Goal: Task Accomplishment & Management: Manage account settings

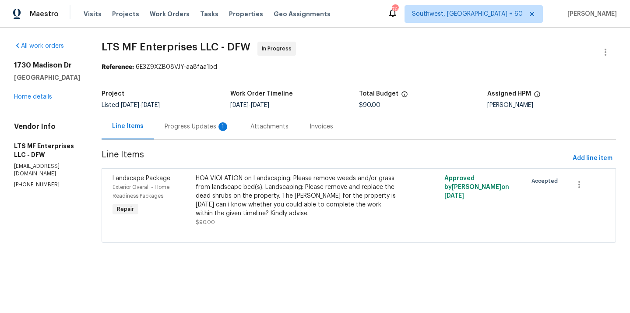
click at [199, 128] on div "Progress Updates 1" at bounding box center [197, 126] width 65 height 9
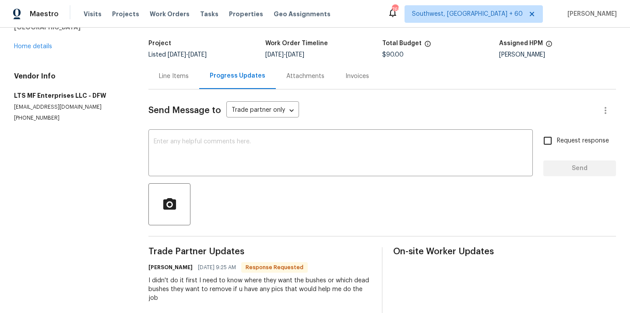
scroll to position [35, 0]
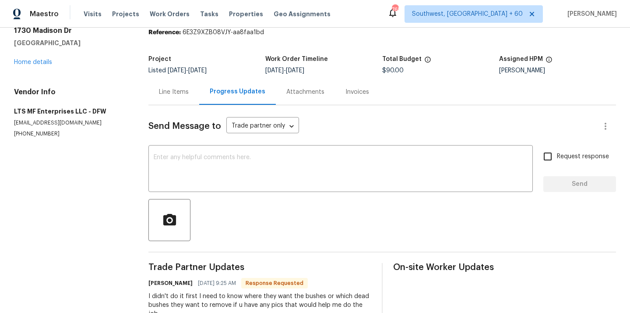
click at [185, 92] on div "Line Items" at bounding box center [174, 92] width 30 height 9
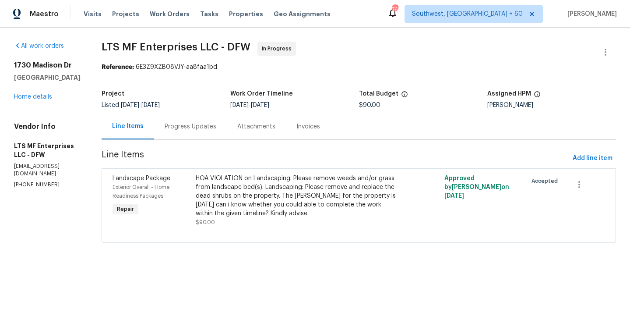
click at [242, 205] on div "HOA VIOLATION on Landscaping: Please remove weeds and/or grass from landscape b…" at bounding box center [297, 196] width 202 height 44
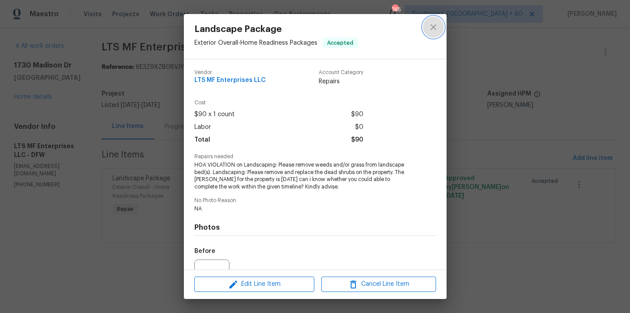
click at [427, 30] on button "close" at bounding box center [433, 27] width 21 height 21
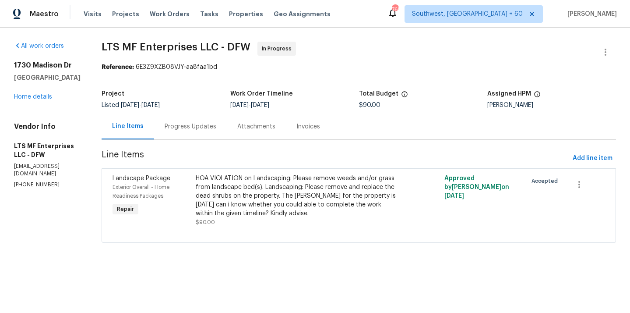
click at [197, 131] on div "Progress Updates" at bounding box center [190, 126] width 73 height 26
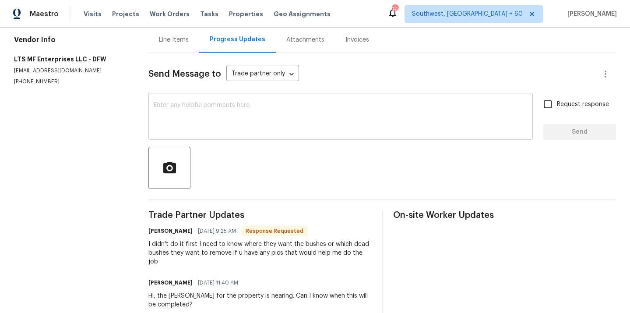
scroll to position [142, 0]
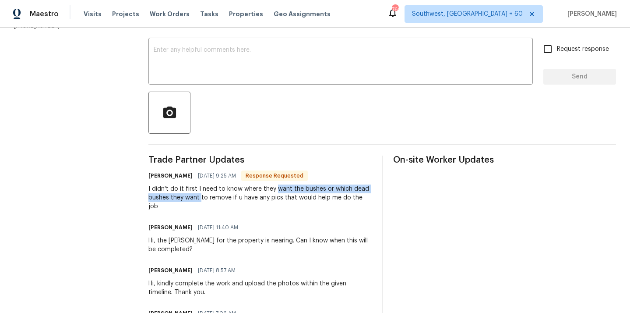
drag, startPoint x: 276, startPoint y: 189, endPoint x: 203, endPoint y: 197, distance: 73.5
click at [203, 198] on div "I didn't do it first I need to know where they want the bushes or which dead bu…" at bounding box center [259, 197] width 223 height 26
click at [292, 197] on div "I didn't do it first I need to know where they want the bushes or which dead bu…" at bounding box center [259, 197] width 223 height 26
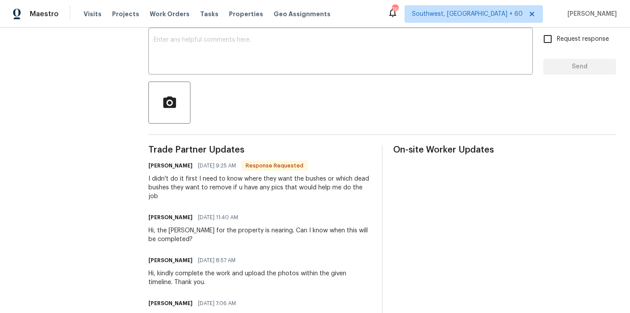
scroll to position [152, 0]
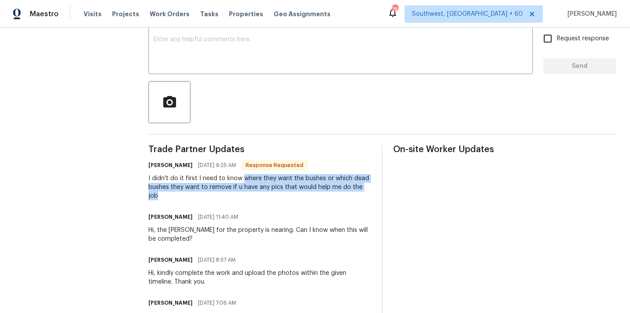
drag, startPoint x: 243, startPoint y: 178, endPoint x: 373, endPoint y: 188, distance: 130.4
click at [373, 188] on div "Trade Partner Updates Bill Albany 10/06/2025 9:25 AM Response Requested I didn'…" at bounding box center [381, 238] width 467 height 186
copy div "where they want the bushes or which dead bushes they want to remove if u have a…"
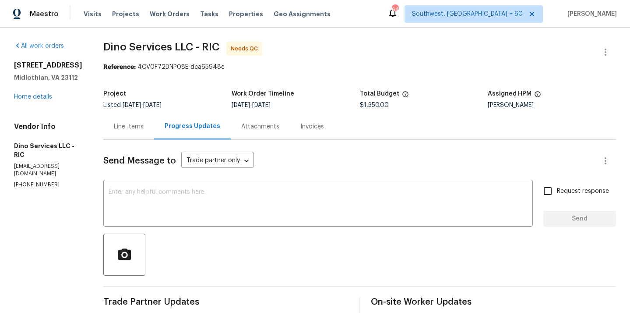
scroll to position [238, 0]
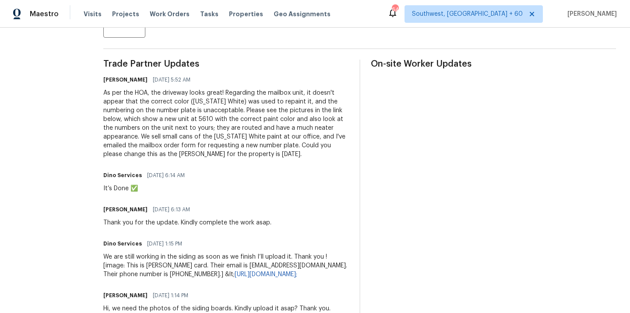
drag, startPoint x: 0, startPoint y: 0, endPoint x: 201, endPoint y: 204, distance: 286.0
click at [201, 204] on div "Sheeba Rani D 10/03/2025 6:13 AM" at bounding box center [187, 209] width 168 height 12
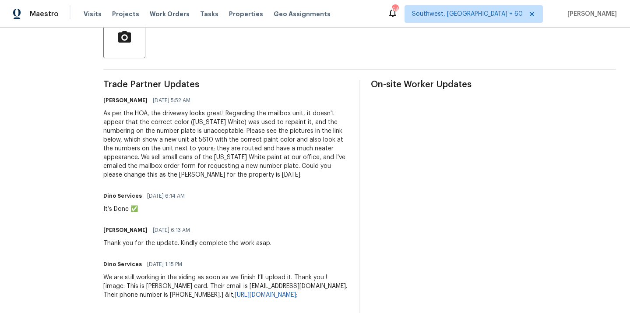
scroll to position [253, 0]
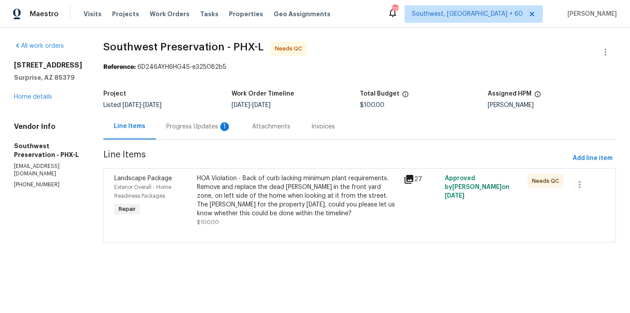
click at [206, 122] on div "Progress Updates 1" at bounding box center [198, 126] width 65 height 9
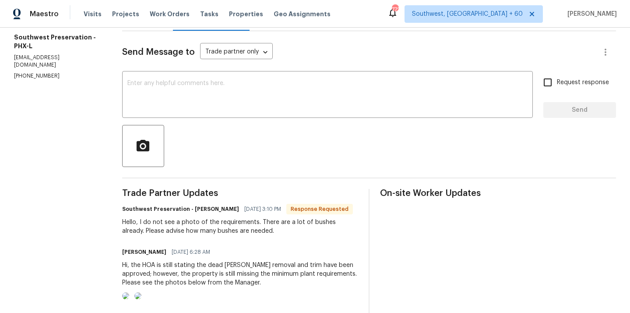
scroll to position [53, 0]
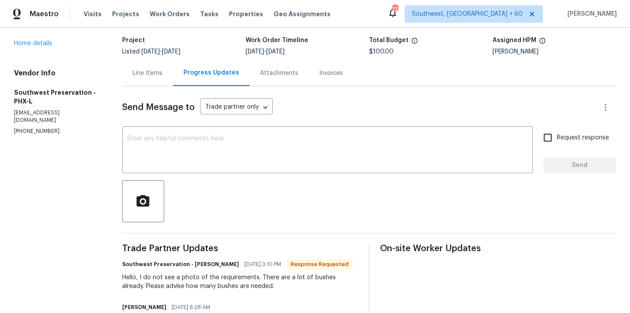
click at [162, 74] on div "Line Items" at bounding box center [148, 73] width 30 height 9
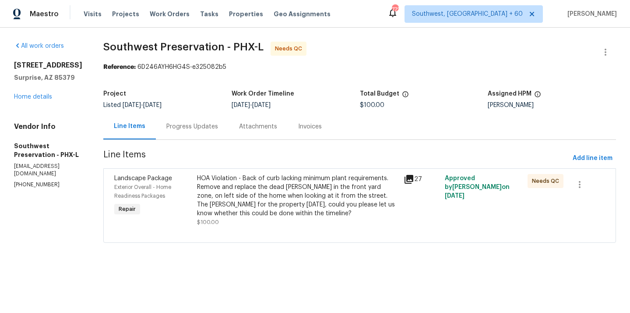
click at [223, 206] on div "HOA Violation - Back of curb lacking minimum plant requirements. Remove and rep…" at bounding box center [297, 196] width 201 height 44
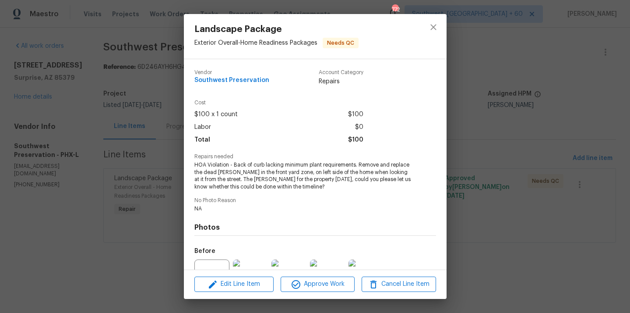
scroll to position [91, 0]
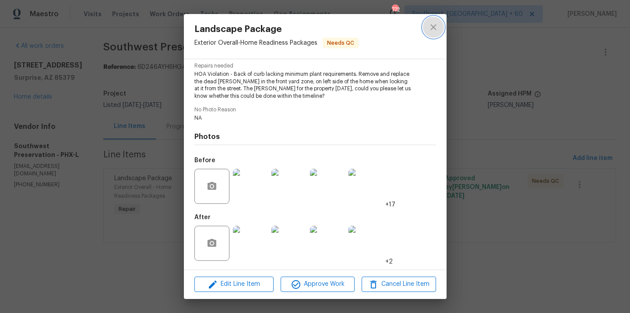
click at [435, 28] on icon "close" at bounding box center [433, 27] width 11 height 11
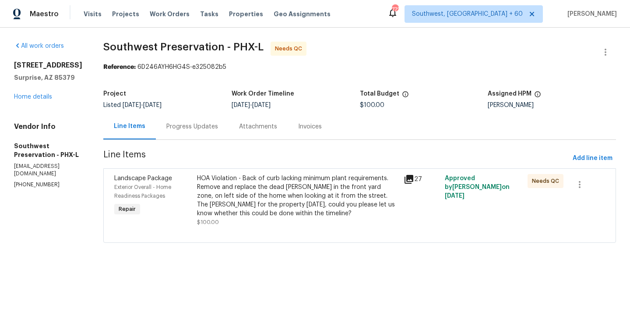
click at [189, 132] on div "Progress Updates" at bounding box center [192, 126] width 73 height 26
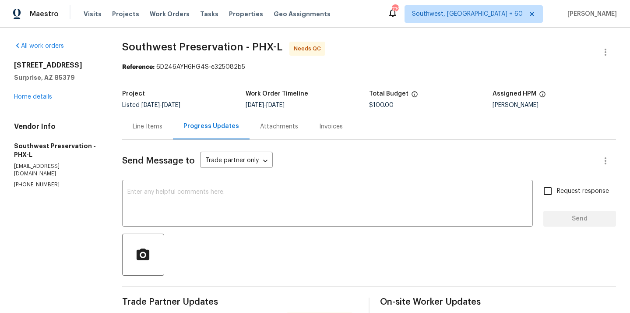
click at [164, 135] on div "Line Items" at bounding box center [147, 126] width 51 height 26
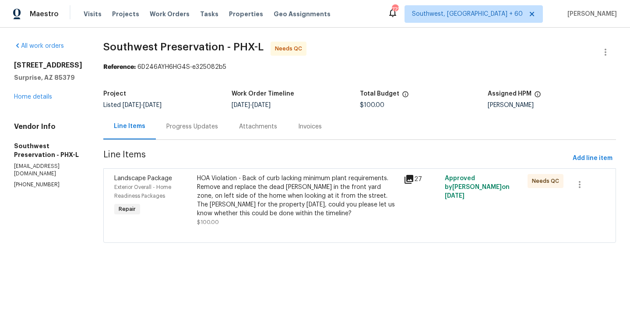
click at [209, 200] on div "HOA Violation - Back of curb lacking minimum plant requirements. Remove and rep…" at bounding box center [297, 196] width 201 height 44
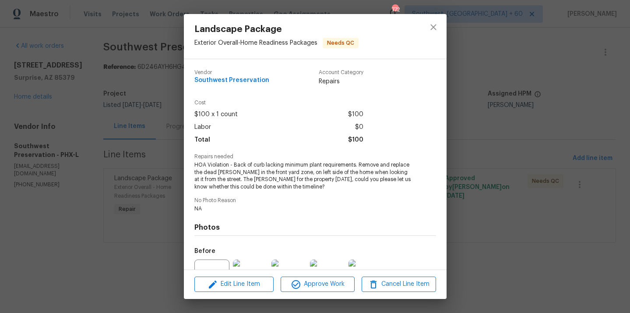
scroll to position [91, 0]
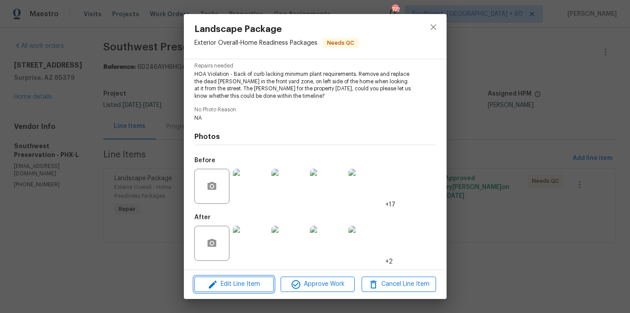
click at [217, 288] on icon "button" at bounding box center [212, 284] width 11 height 11
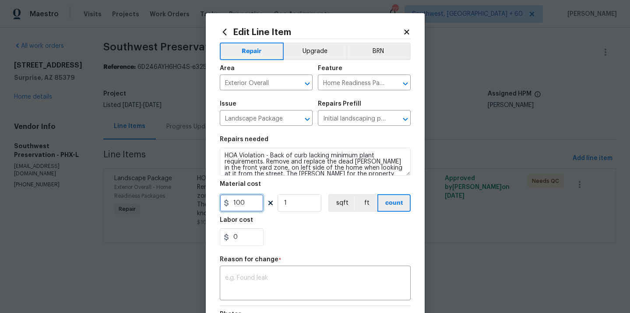
drag, startPoint x: 250, startPoint y: 203, endPoint x: 209, endPoint y: 197, distance: 41.5
click at [208, 197] on div "Edit Line Item Repair Upgrade BRN Area Exterior Overall ​ Feature Home Readines…" at bounding box center [315, 220] width 219 height 414
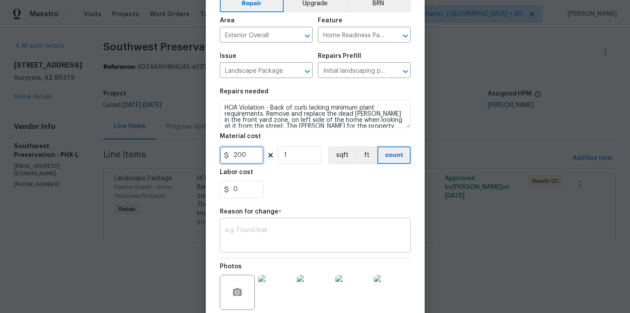
scroll to position [115, 0]
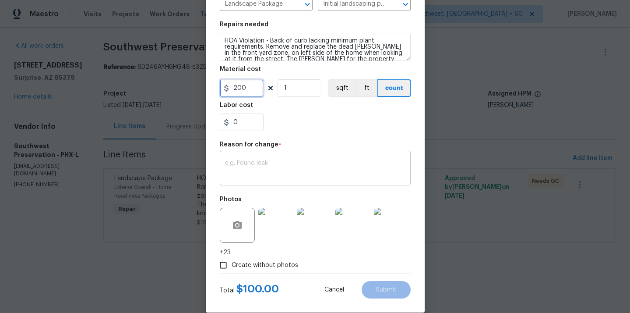
type input "200"
click at [291, 169] on textarea at bounding box center [315, 169] width 180 height 18
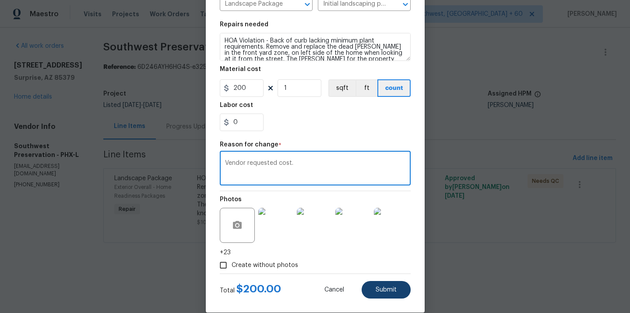
type textarea "Vendor requested cost."
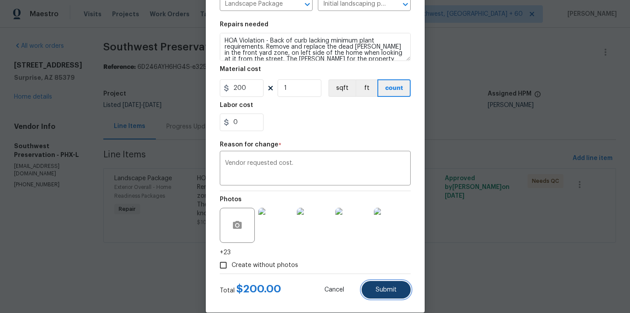
click at [369, 290] on button "Submit" at bounding box center [386, 290] width 49 height 18
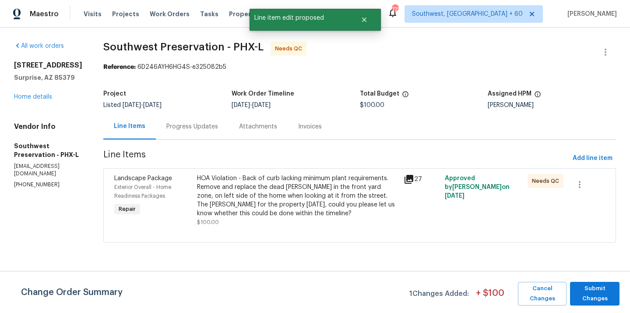
scroll to position [0, 0]
click at [612, 302] on span "Submit Changes" at bounding box center [594, 293] width 41 height 20
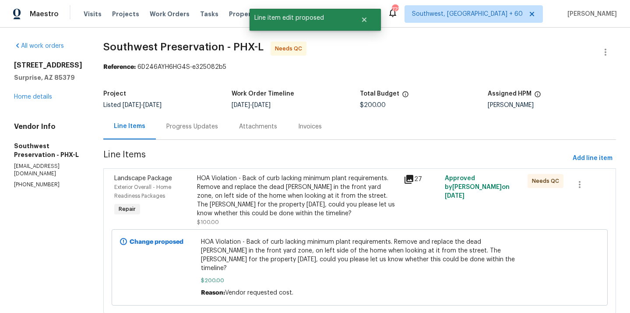
scroll to position [17, 0]
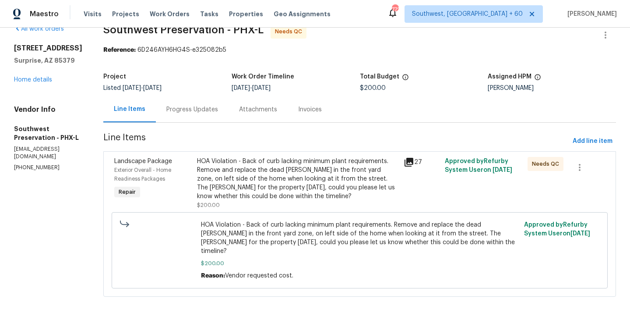
click at [199, 109] on div "Progress Updates" at bounding box center [192, 109] width 52 height 9
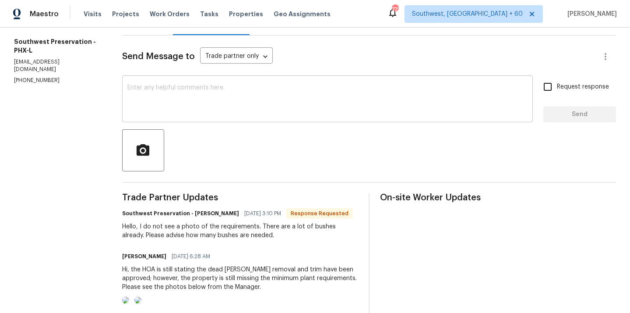
scroll to position [98, 0]
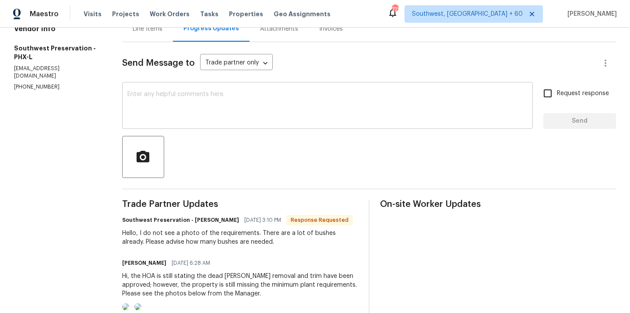
click at [258, 107] on textarea at bounding box center [327, 106] width 400 height 31
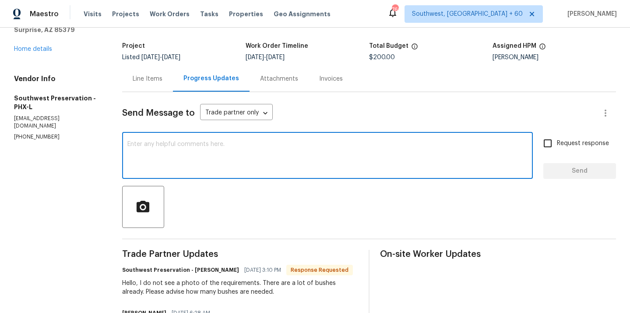
scroll to position [0, 0]
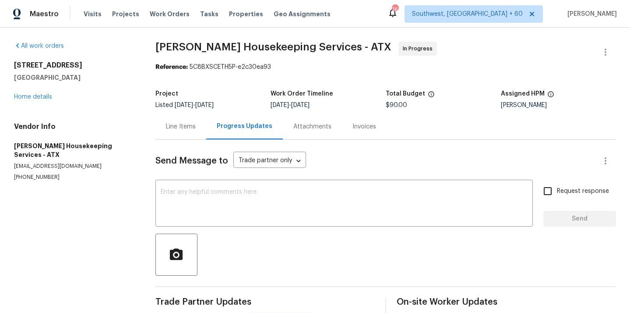
click at [193, 129] on div "Line Items" at bounding box center [181, 126] width 30 height 9
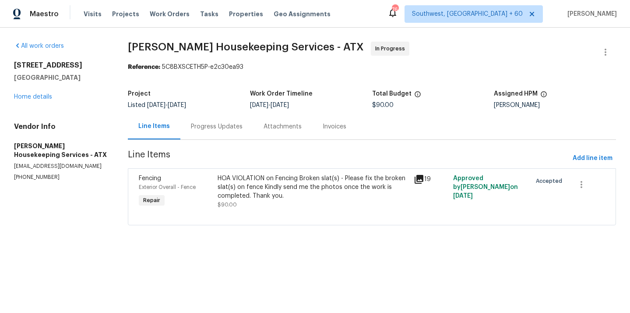
click at [202, 117] on div "Progress Updates" at bounding box center [216, 126] width 73 height 26
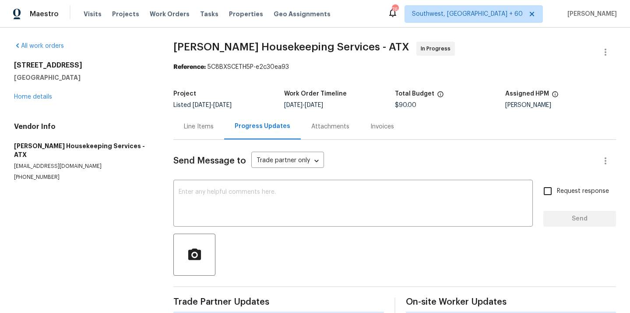
click at [202, 127] on div "Line Items" at bounding box center [199, 126] width 30 height 9
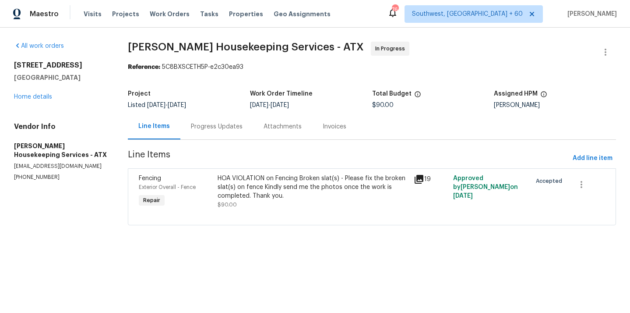
click at [210, 130] on div "Progress Updates" at bounding box center [217, 126] width 52 height 9
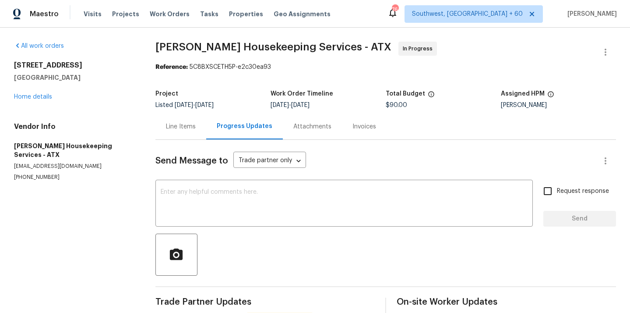
click at [193, 130] on div "Line Items" at bounding box center [181, 126] width 30 height 9
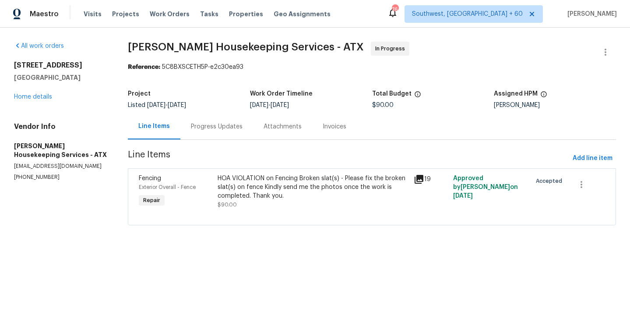
click at [264, 195] on div "HOA VIOLATION on Fencing Broken slat(s) - Please fix the broken slat(s) on fenc…" at bounding box center [313, 187] width 191 height 26
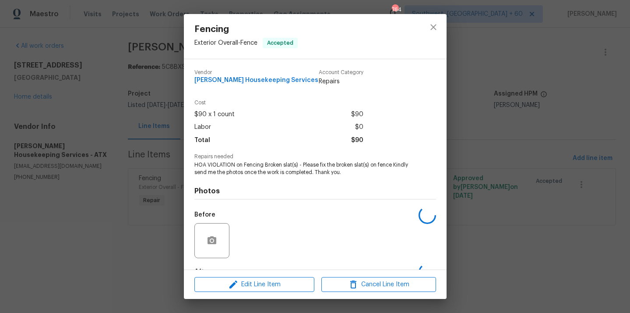
scroll to position [54, 0]
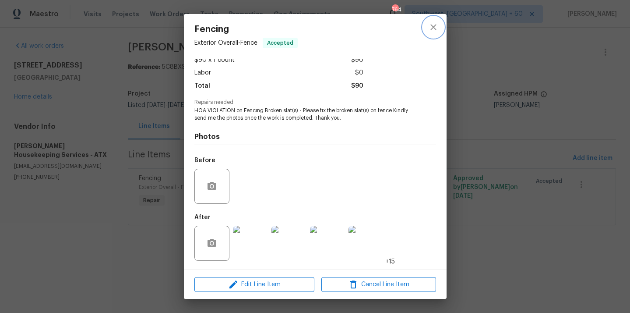
click at [434, 32] on icon "close" at bounding box center [433, 27] width 11 height 11
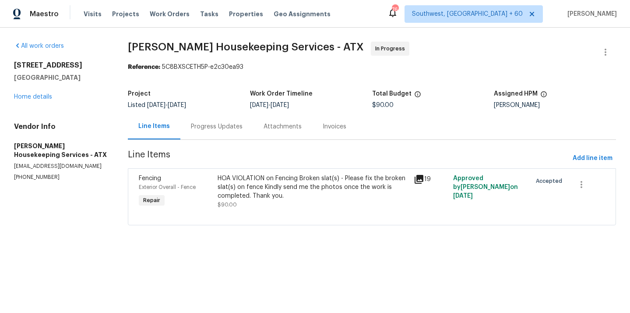
click at [240, 127] on div "Progress Updates" at bounding box center [217, 126] width 52 height 9
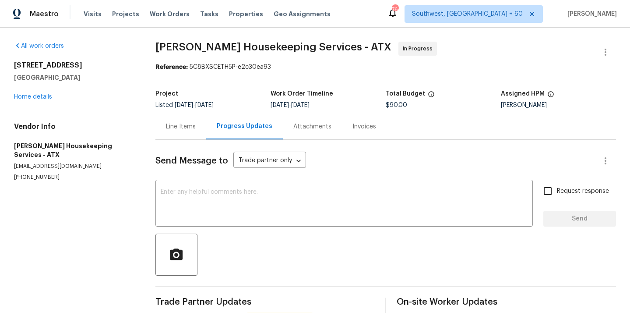
click at [180, 129] on div "Line Items" at bounding box center [181, 126] width 30 height 9
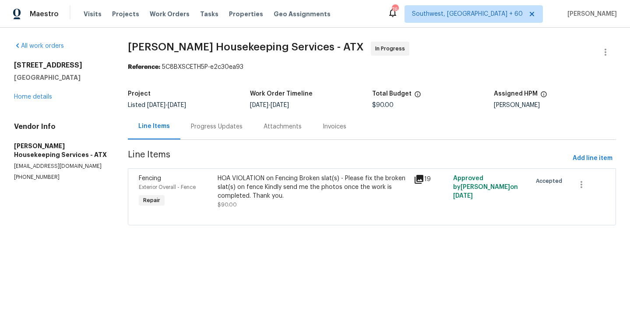
click at [273, 200] on div "HOA VIOLATION on Fencing Broken slat(s) - Please fix the broken slat(s) on fenc…" at bounding box center [313, 191] width 191 height 35
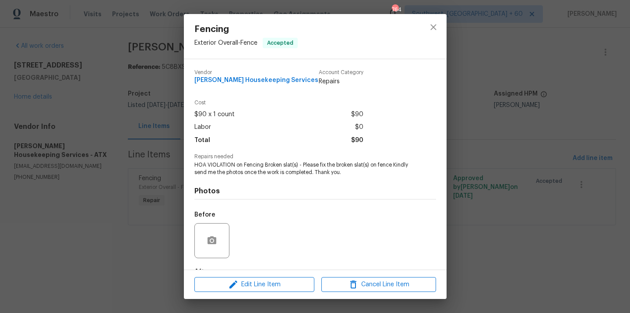
scroll to position [54, 0]
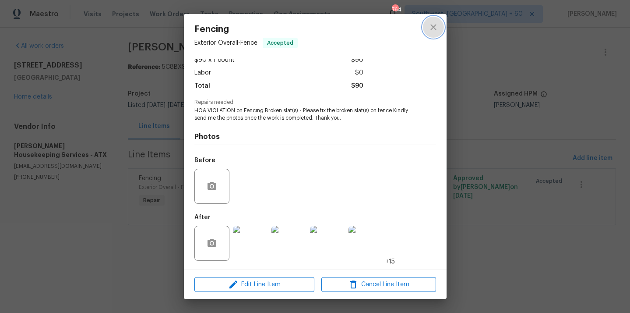
click at [425, 30] on button "close" at bounding box center [433, 27] width 21 height 21
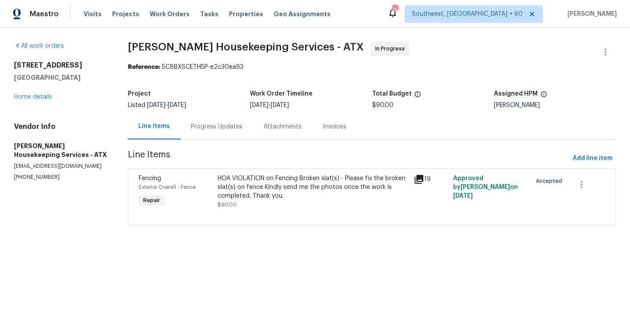
click at [224, 124] on div "Progress Updates" at bounding box center [217, 126] width 52 height 9
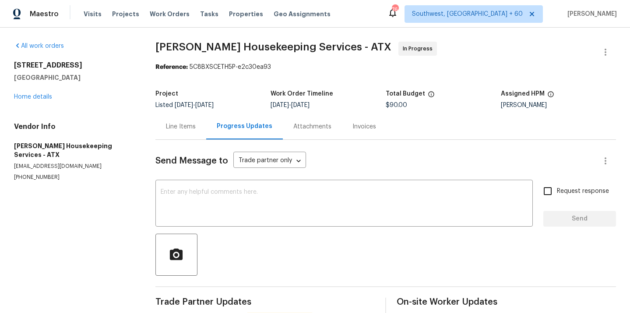
click at [182, 132] on div "Line Items" at bounding box center [180, 126] width 51 height 26
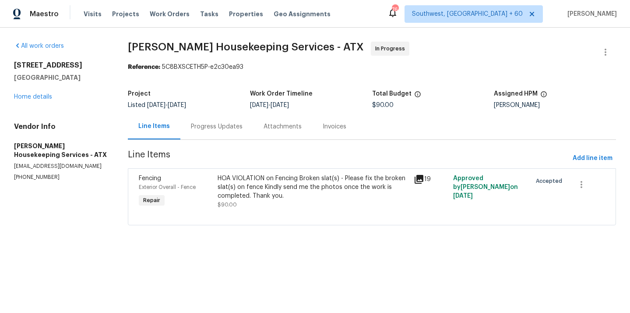
click at [293, 201] on div "HOA VIOLATION on Fencing Broken slat(s) - Please fix the broken slat(s) on fenc…" at bounding box center [313, 191] width 191 height 35
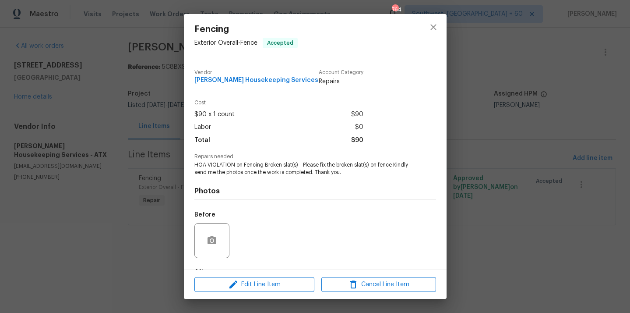
scroll to position [54, 0]
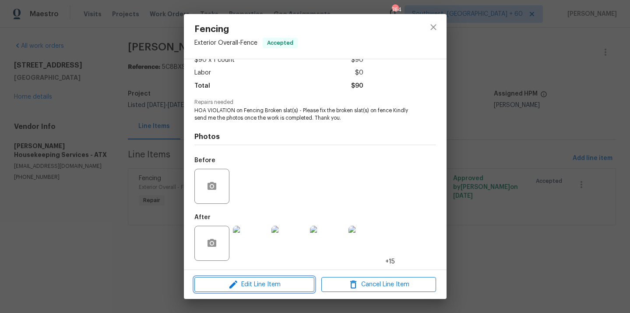
click at [277, 282] on span "Edit Line Item" at bounding box center [254, 284] width 115 height 11
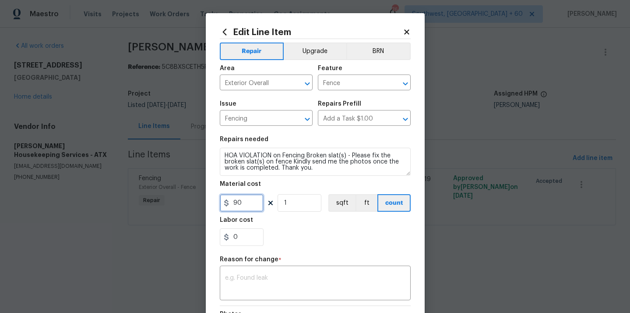
click at [243, 208] on input "90" at bounding box center [242, 203] width 44 height 18
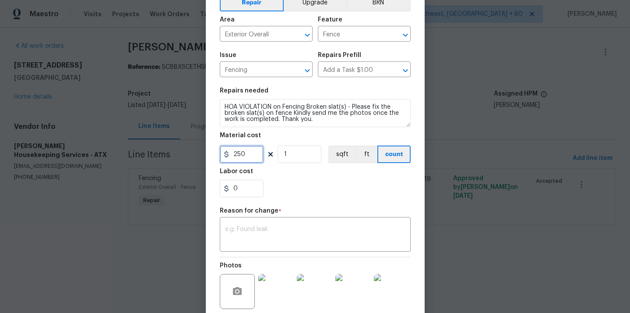
scroll to position [128, 0]
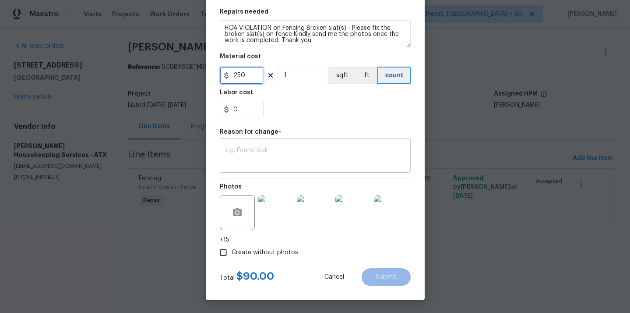
type input "250"
click at [276, 158] on textarea at bounding box center [315, 156] width 180 height 18
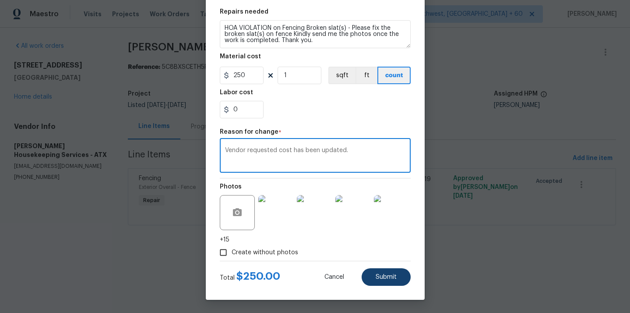
type textarea "Vendor requested cost has been updated."
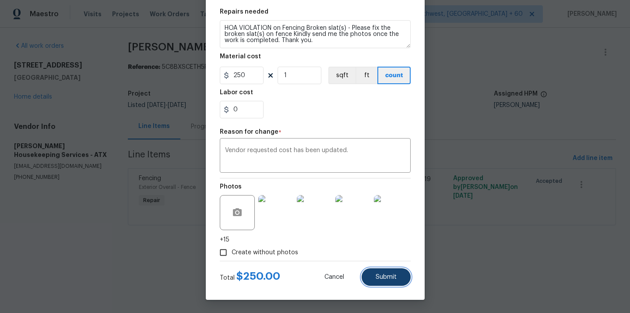
click at [376, 272] on button "Submit" at bounding box center [386, 277] width 49 height 18
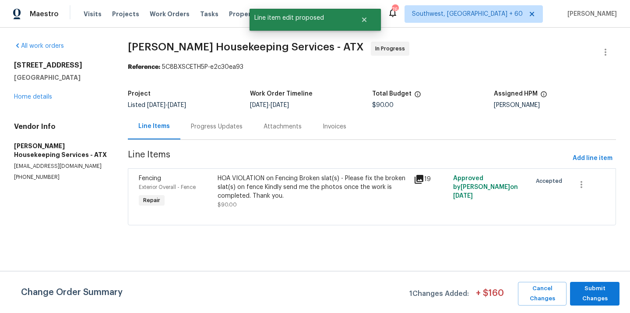
scroll to position [0, 0]
click at [602, 299] on span "Submit Changes" at bounding box center [594, 293] width 41 height 20
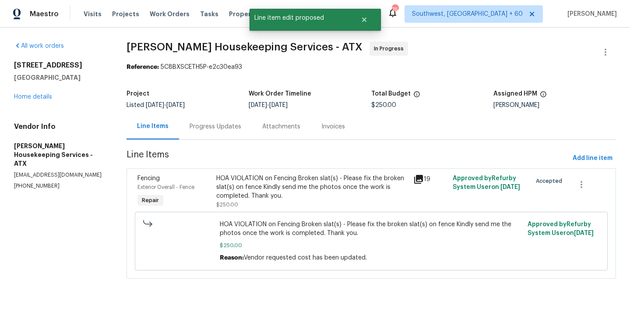
click at [226, 130] on div "Progress Updates" at bounding box center [216, 126] width 52 height 9
